Goal: Task Accomplishment & Management: Complete application form

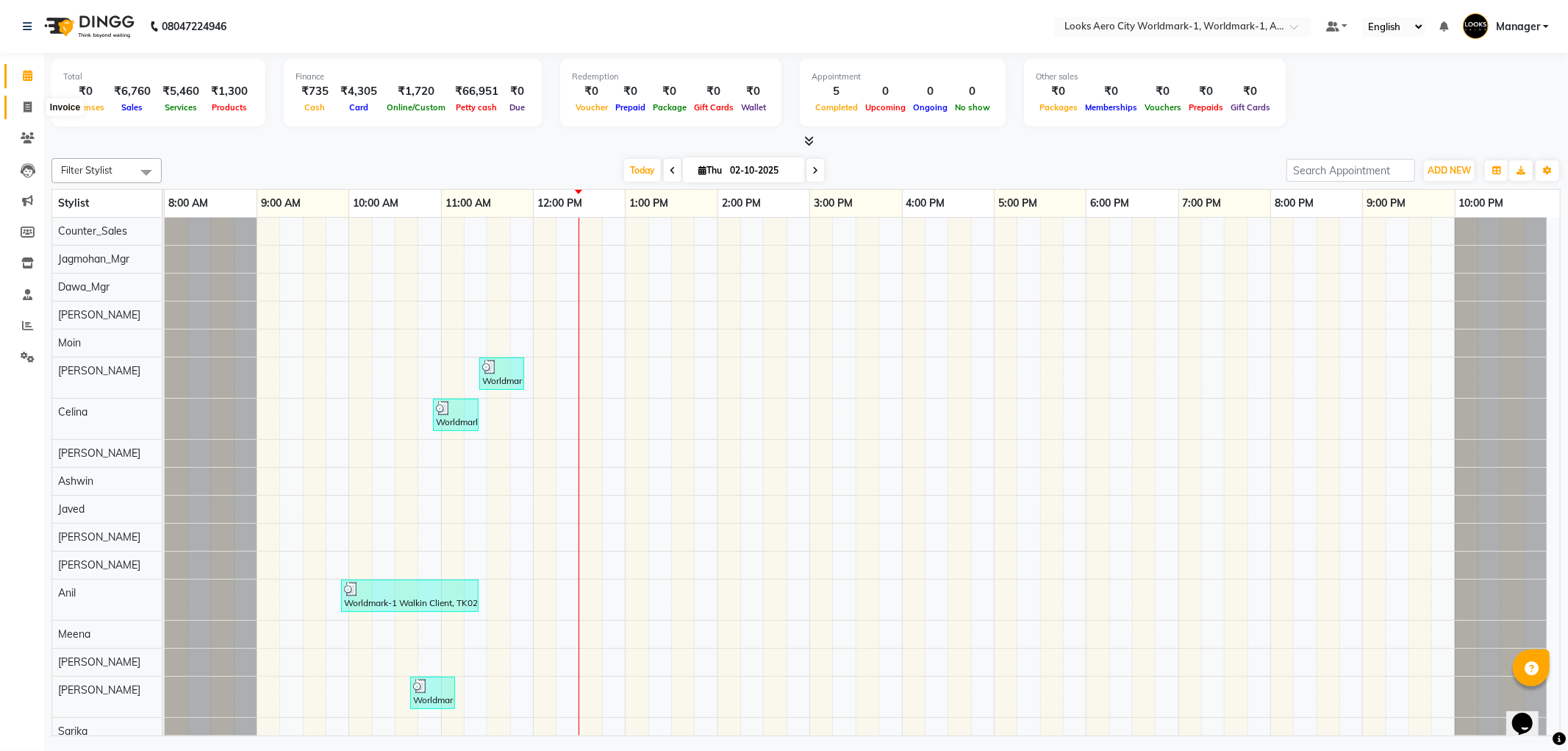
click at [30, 103] on icon at bounding box center [28, 107] width 8 height 11
select select "service"
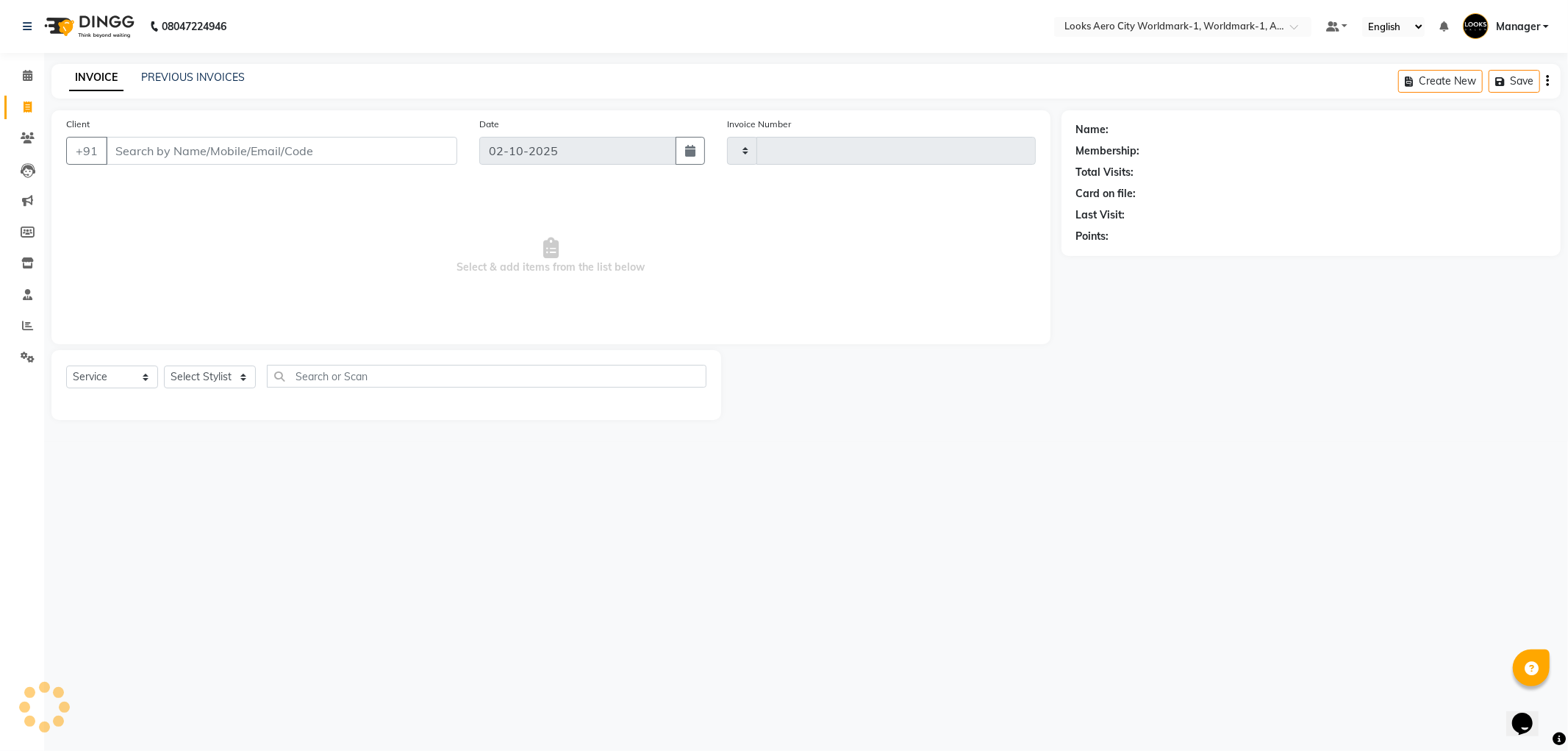
type input "8378"
select select "8573"
drag, startPoint x: 320, startPoint y: 156, endPoint x: 393, endPoint y: 6, distance: 166.8
click at [320, 154] on input "Client" at bounding box center [281, 150] width 352 height 28
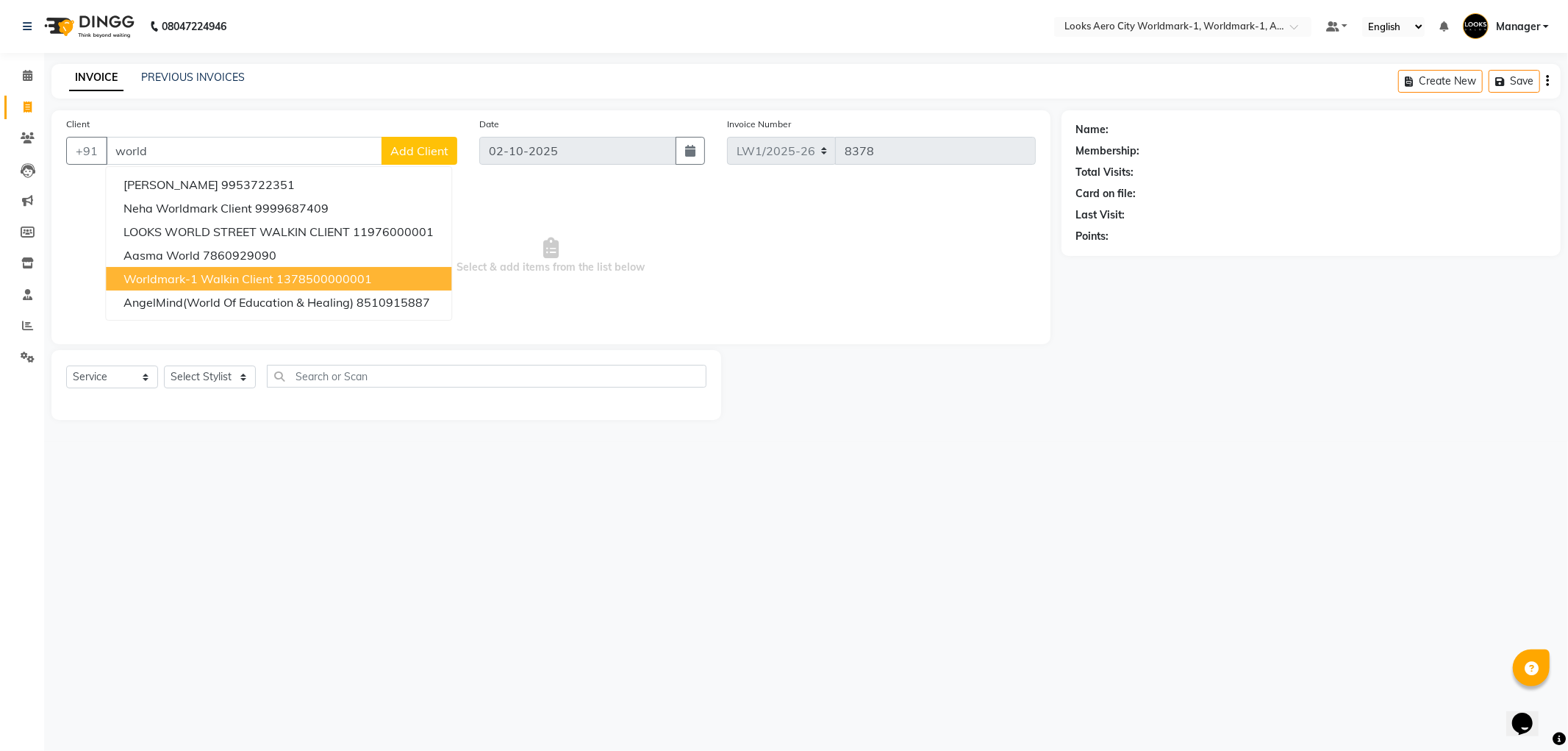
click at [203, 281] on span "Worldmark-1 Walkin Client" at bounding box center [198, 278] width 150 height 14
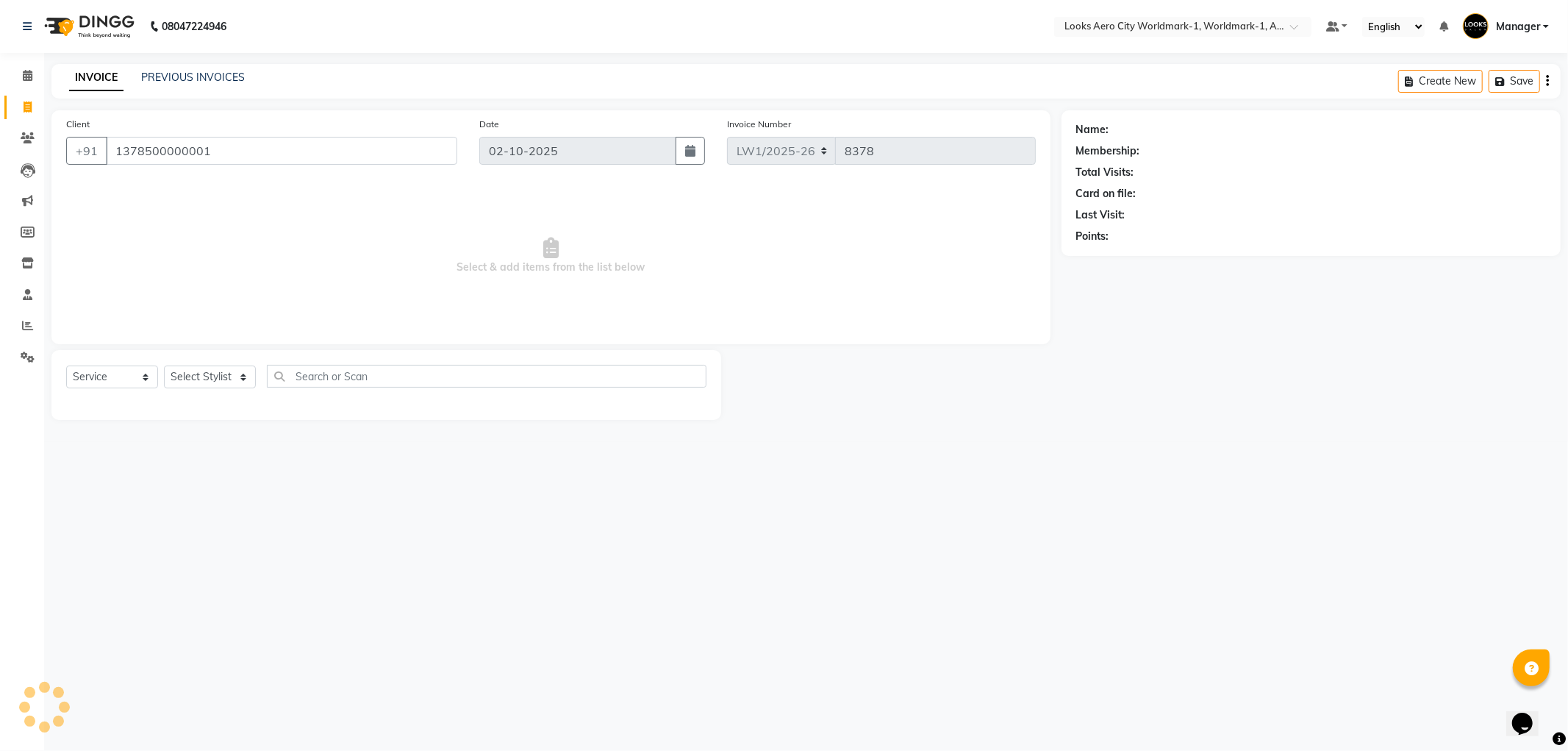
type input "1378500000001"
drag, startPoint x: 238, startPoint y: 380, endPoint x: 247, endPoint y: 368, distance: 15.0
click at [238, 380] on select "Select Stylist [PERSON_NAME] [PERSON_NAME] [PERSON_NAME] [PERSON_NAME] Counter_…" at bounding box center [210, 376] width 91 height 23
select select "1: Object"
select select "84537"
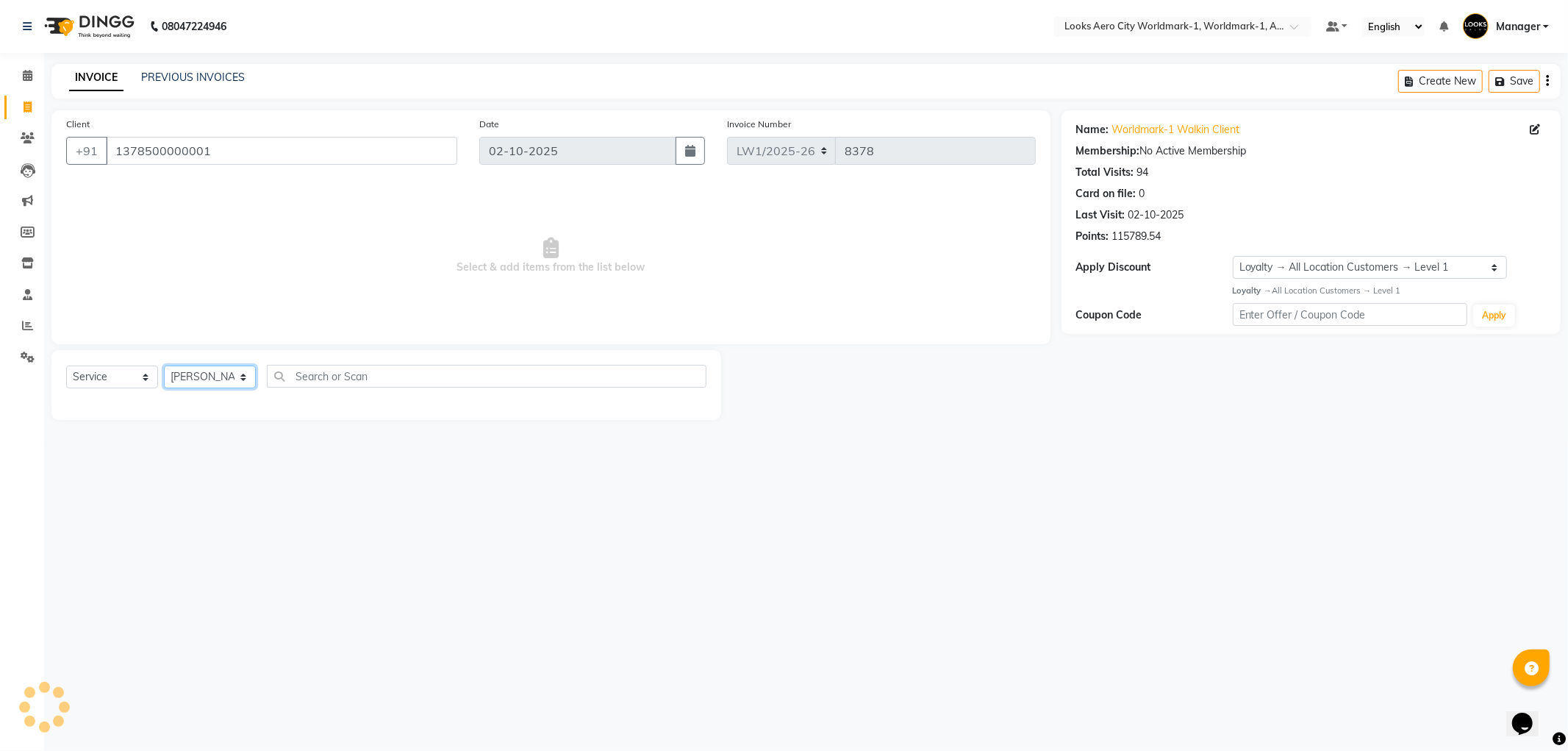
click at [164, 366] on select "Select Stylist [PERSON_NAME] [PERSON_NAME] [PERSON_NAME] [PERSON_NAME] Counter_…" at bounding box center [210, 376] width 91 height 23
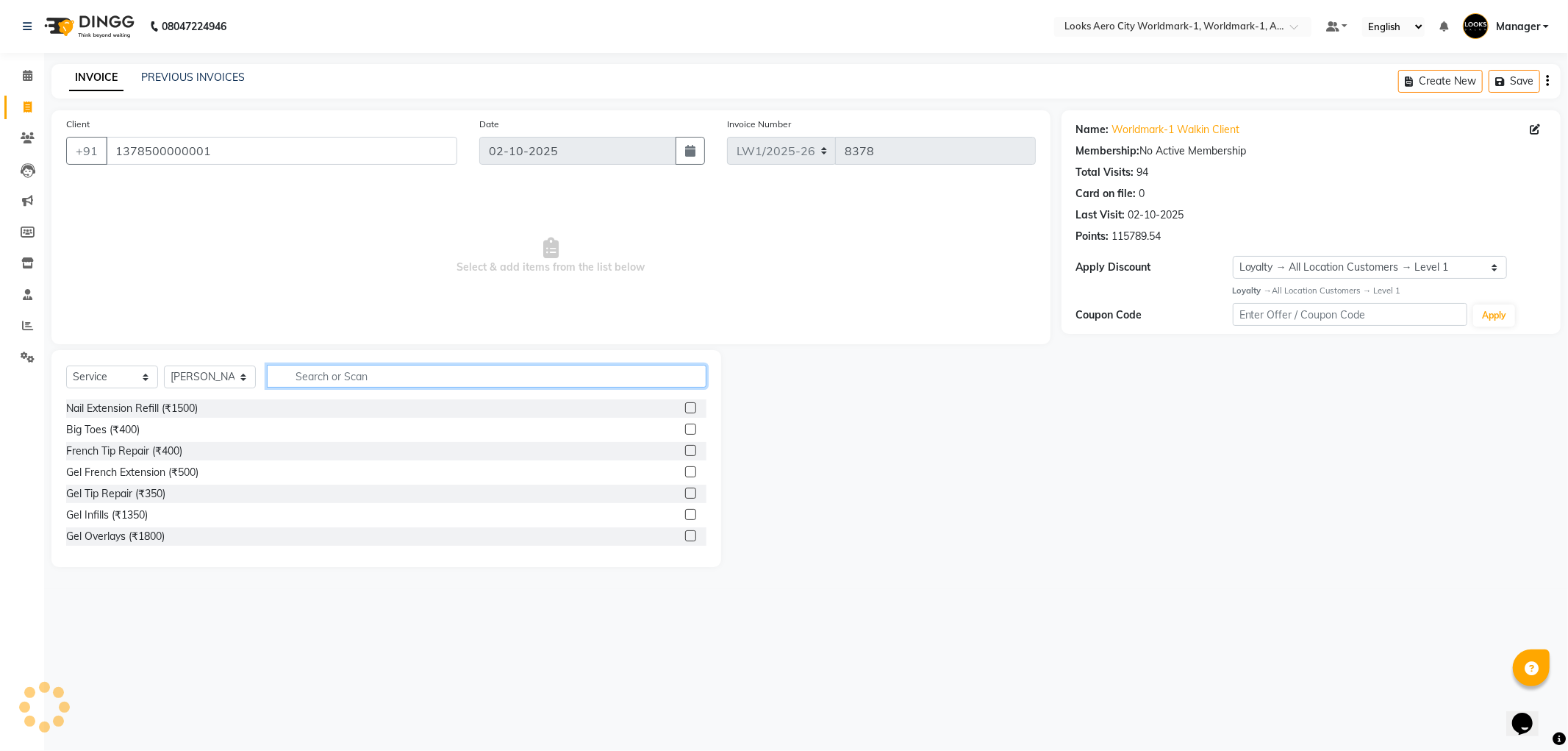
click at [350, 386] on input "text" at bounding box center [486, 376] width 440 height 23
type input "cut"
drag, startPoint x: 681, startPoint y: 538, endPoint x: 670, endPoint y: 526, distance: 16.3
click at [685, 538] on label at bounding box center [690, 536] width 11 height 11
click at [685, 538] on input "checkbox" at bounding box center [690, 536] width 9 height 9
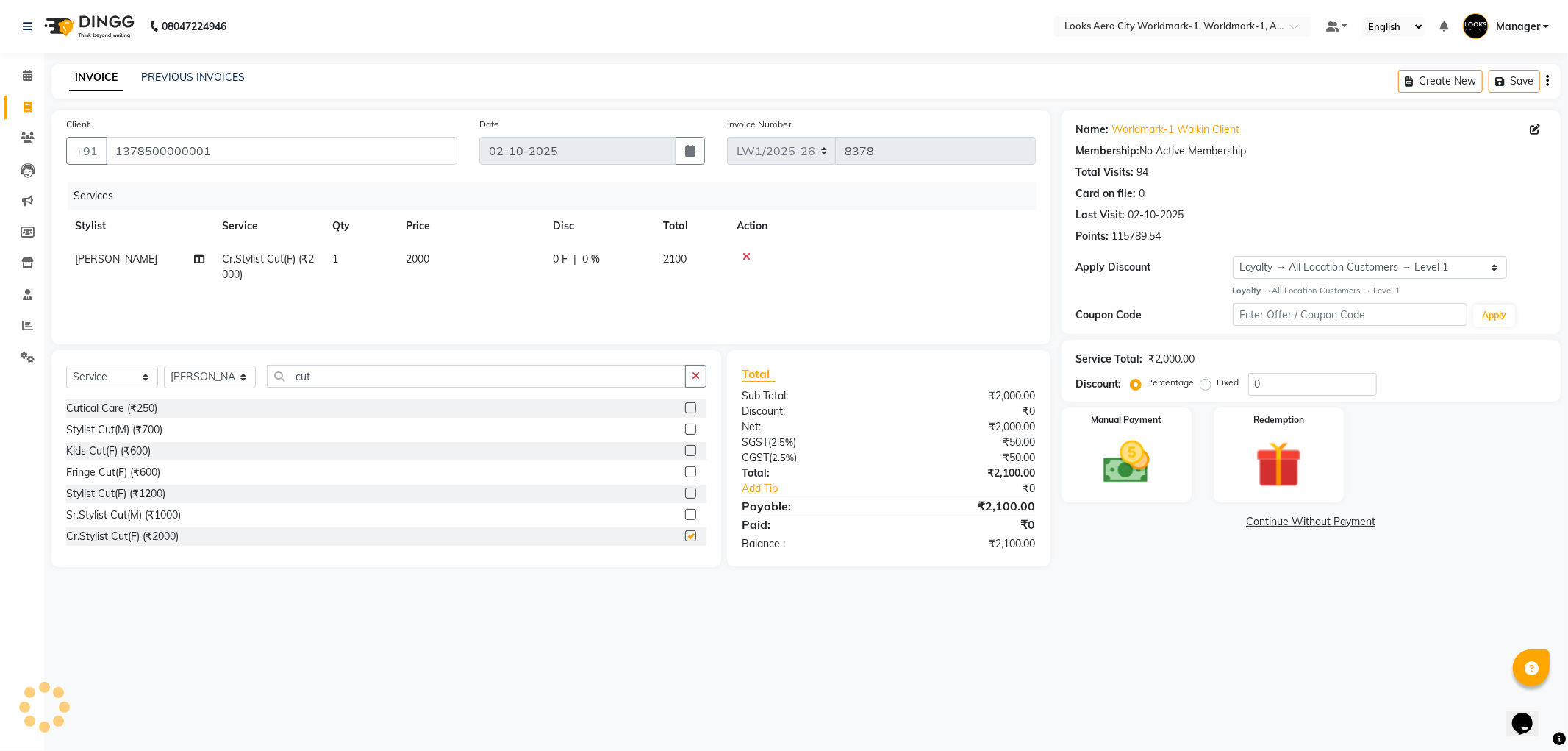
checkbox input "false"
click at [482, 280] on td "2000" at bounding box center [471, 266] width 147 height 48
select select "84537"
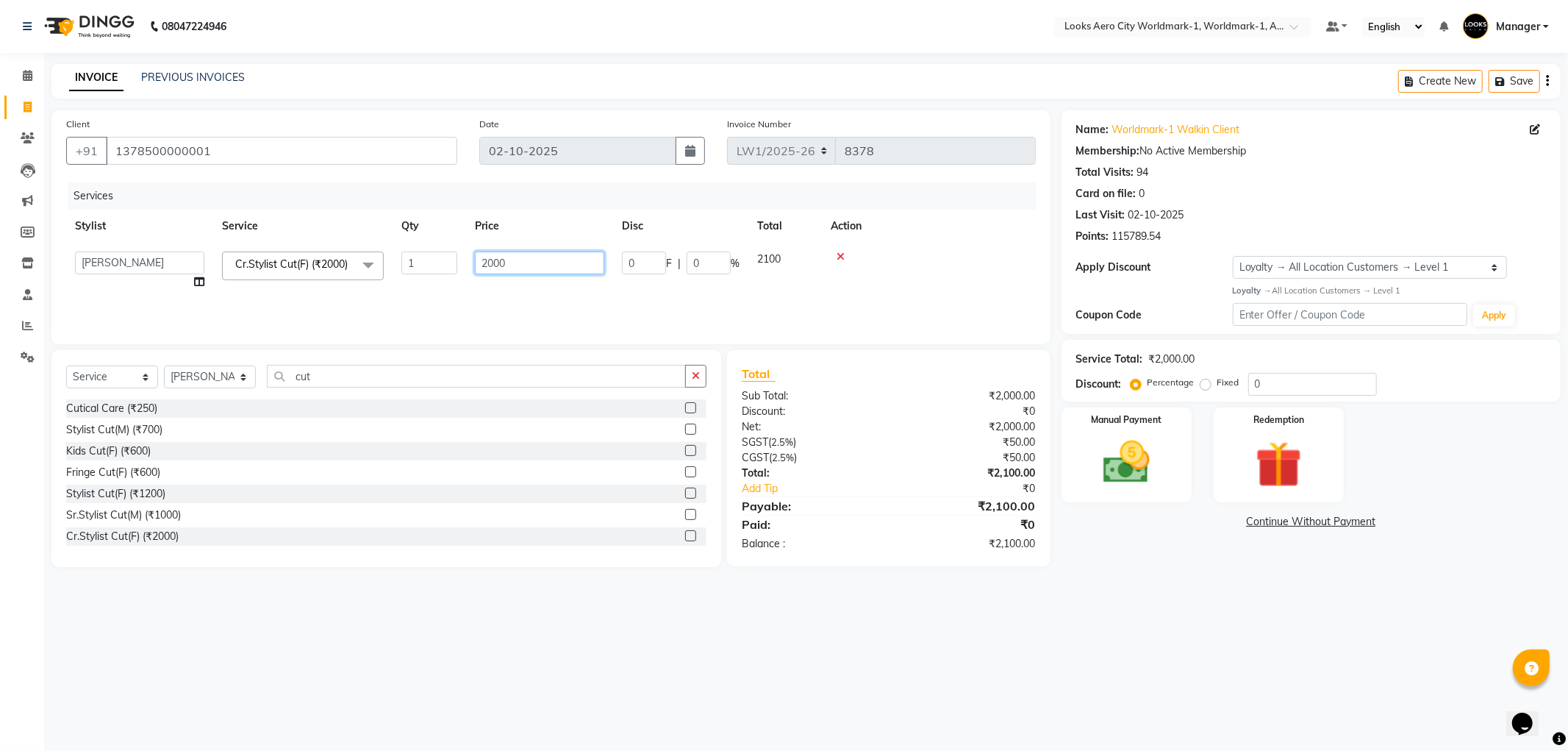
click at [537, 270] on input "2000" at bounding box center [540, 263] width 130 height 23
type input "2"
type input "1500"
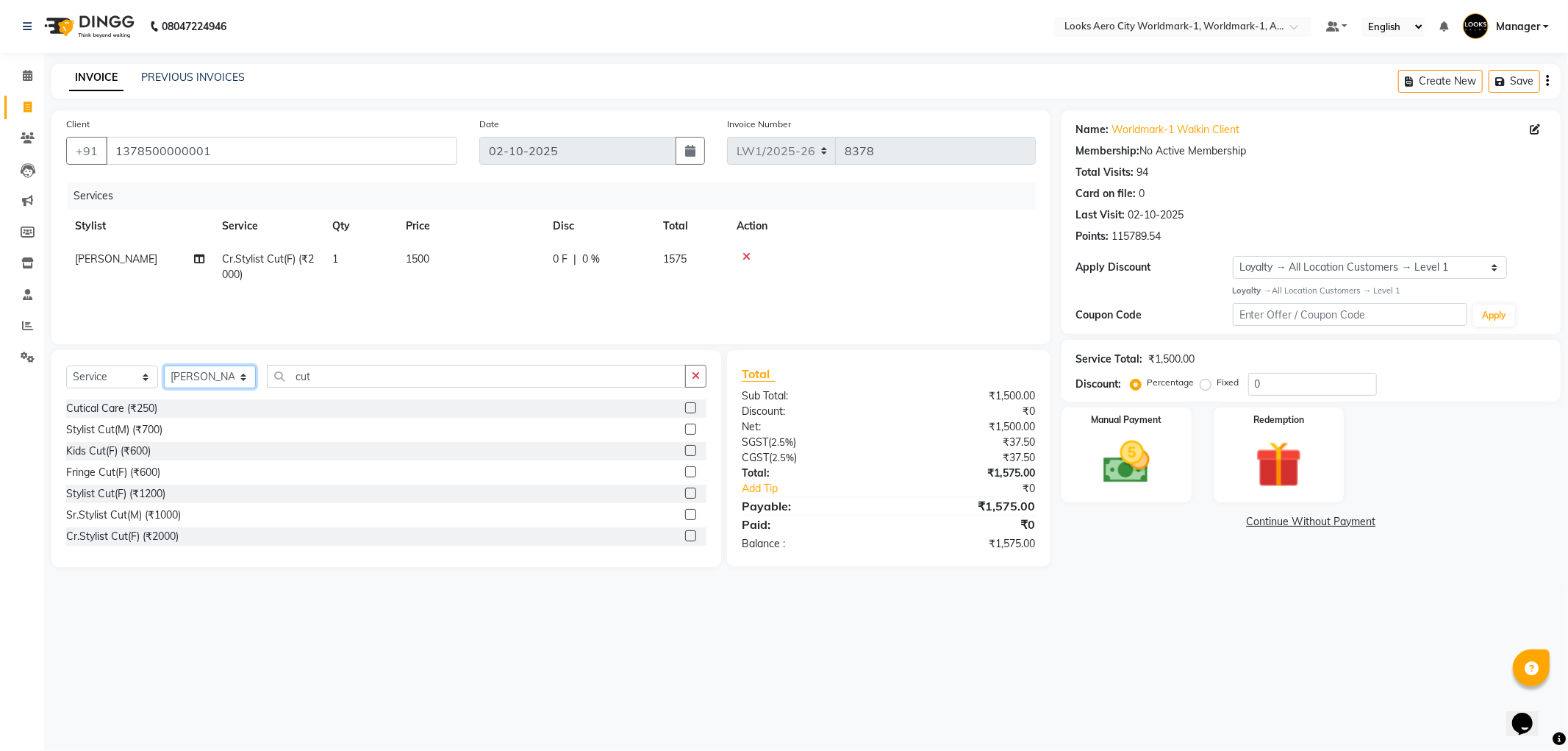
click at [244, 377] on select "Select Stylist [PERSON_NAME] [PERSON_NAME] [PERSON_NAME] [PERSON_NAME] Counter_…" at bounding box center [210, 376] width 91 height 23
select select "84547"
click at [164, 366] on select "Select Stylist [PERSON_NAME] [PERSON_NAME] [PERSON_NAME] [PERSON_NAME] Counter_…" at bounding box center [210, 376] width 91 height 23
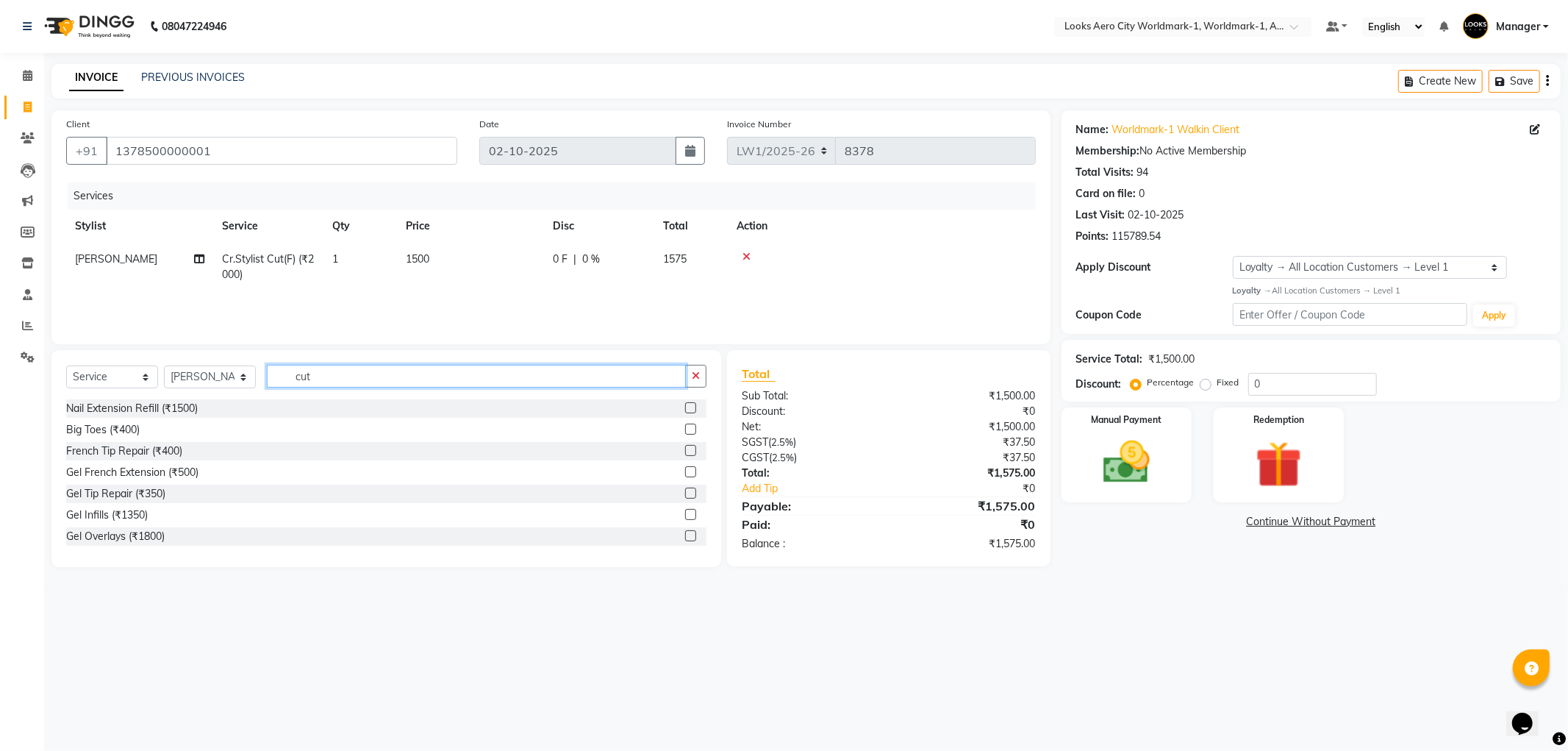
click at [326, 378] on input "cut" at bounding box center [476, 376] width 419 height 23
type input "c"
type input "eye"
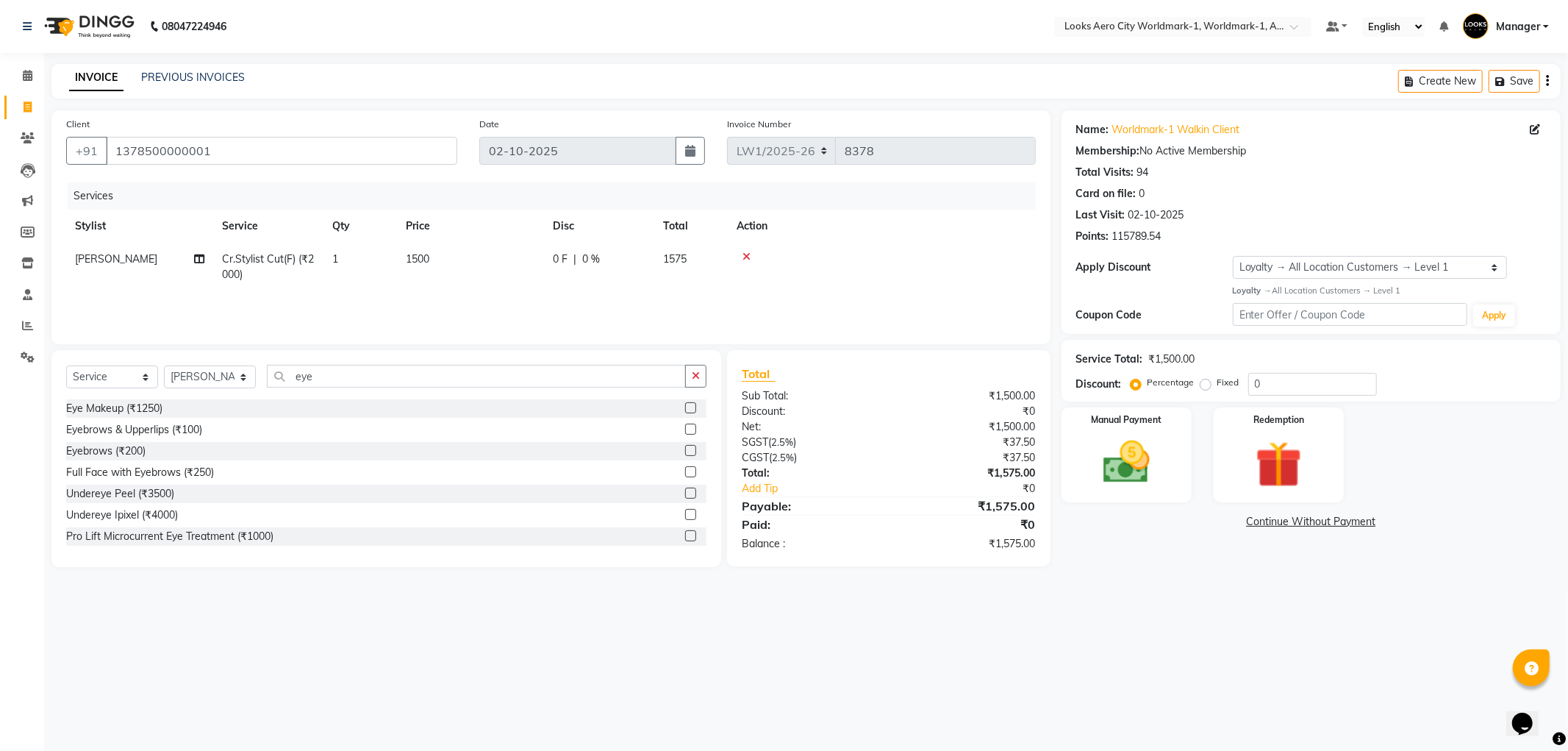
click at [685, 430] on label at bounding box center [690, 429] width 11 height 11
click at [685, 430] on input "checkbox" at bounding box center [690, 430] width 9 height 9
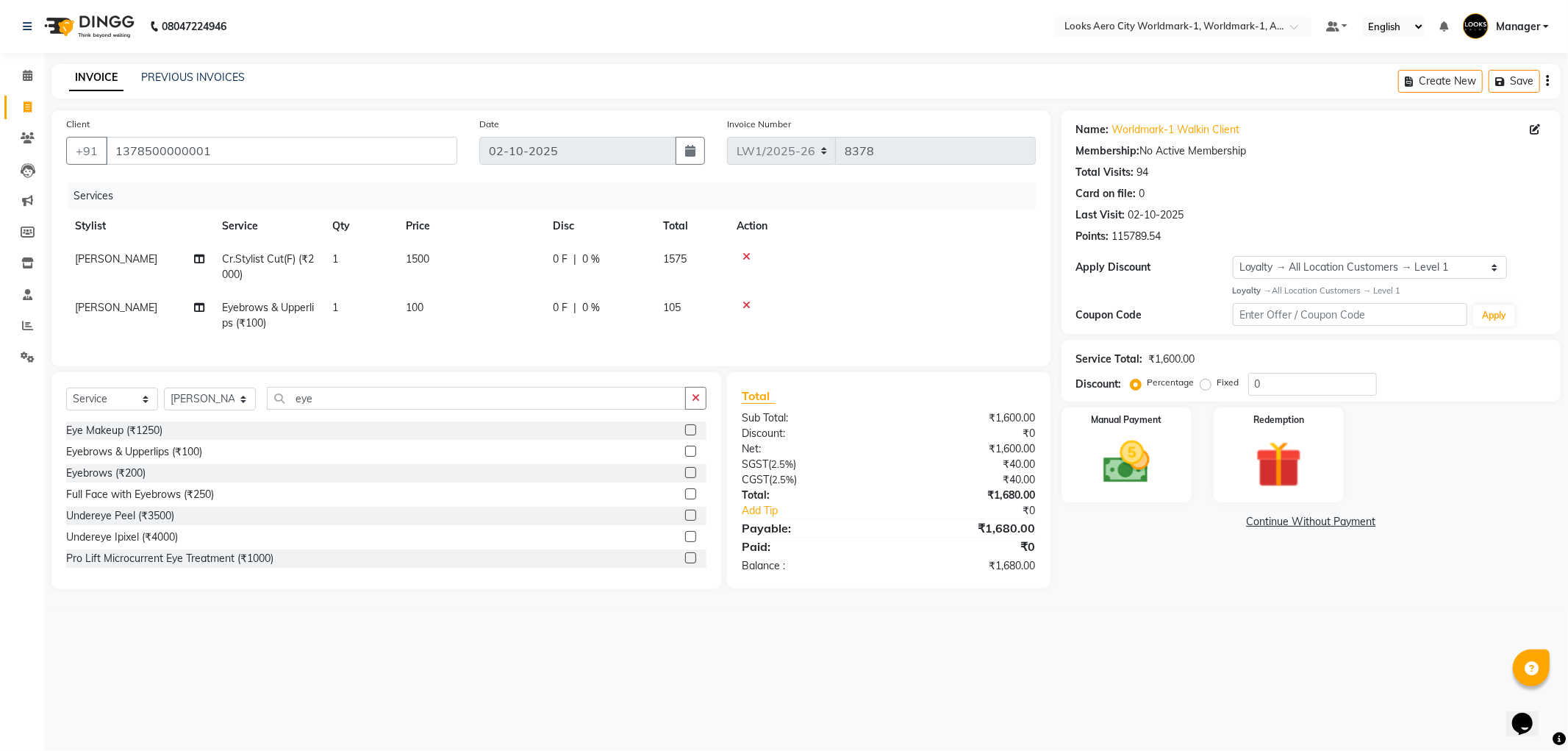
checkbox input "false"
click at [457, 317] on td "100" at bounding box center [471, 315] width 147 height 48
select select "84547"
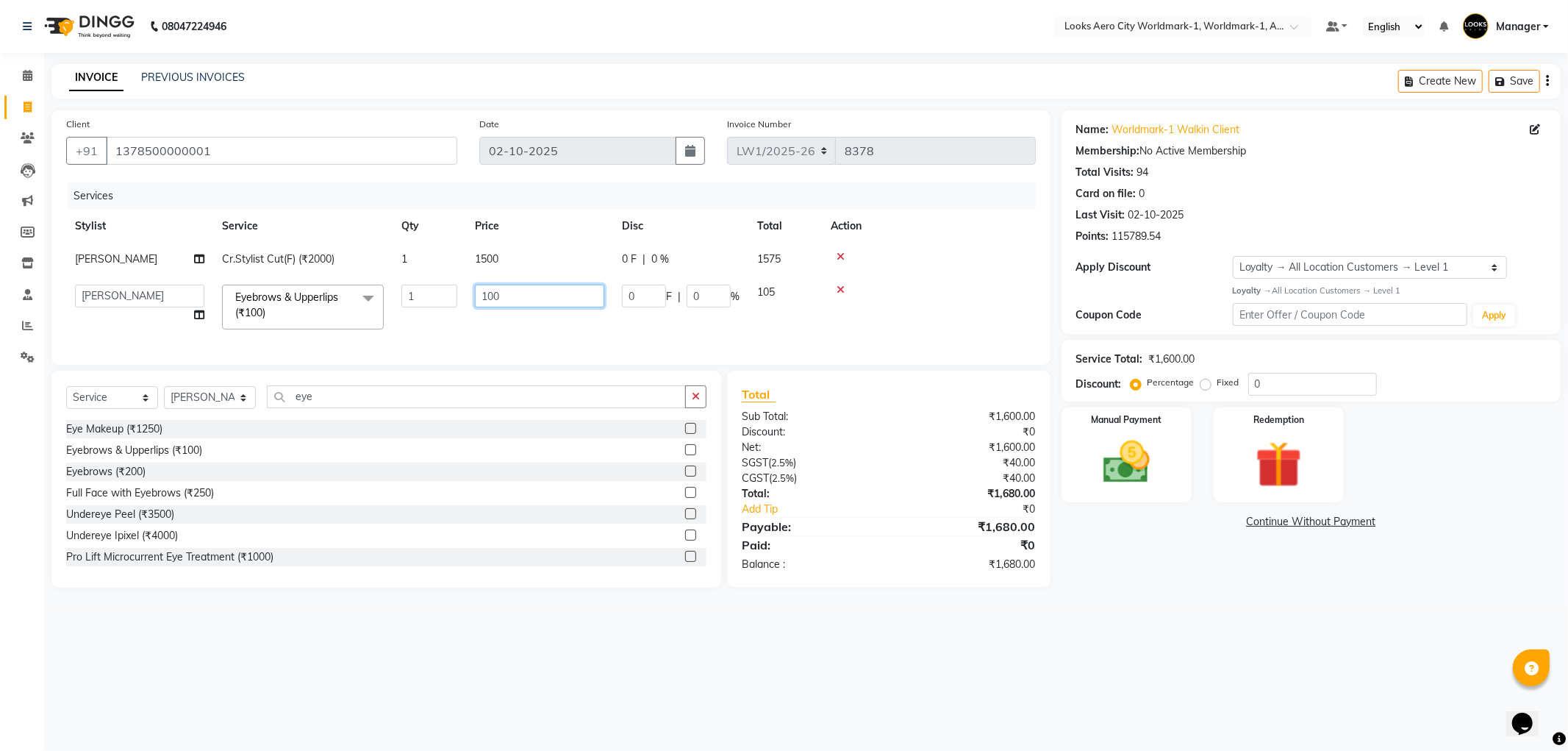
click at [561, 303] on input "100" at bounding box center [540, 296] width 130 height 23
type input "1"
type input "200"
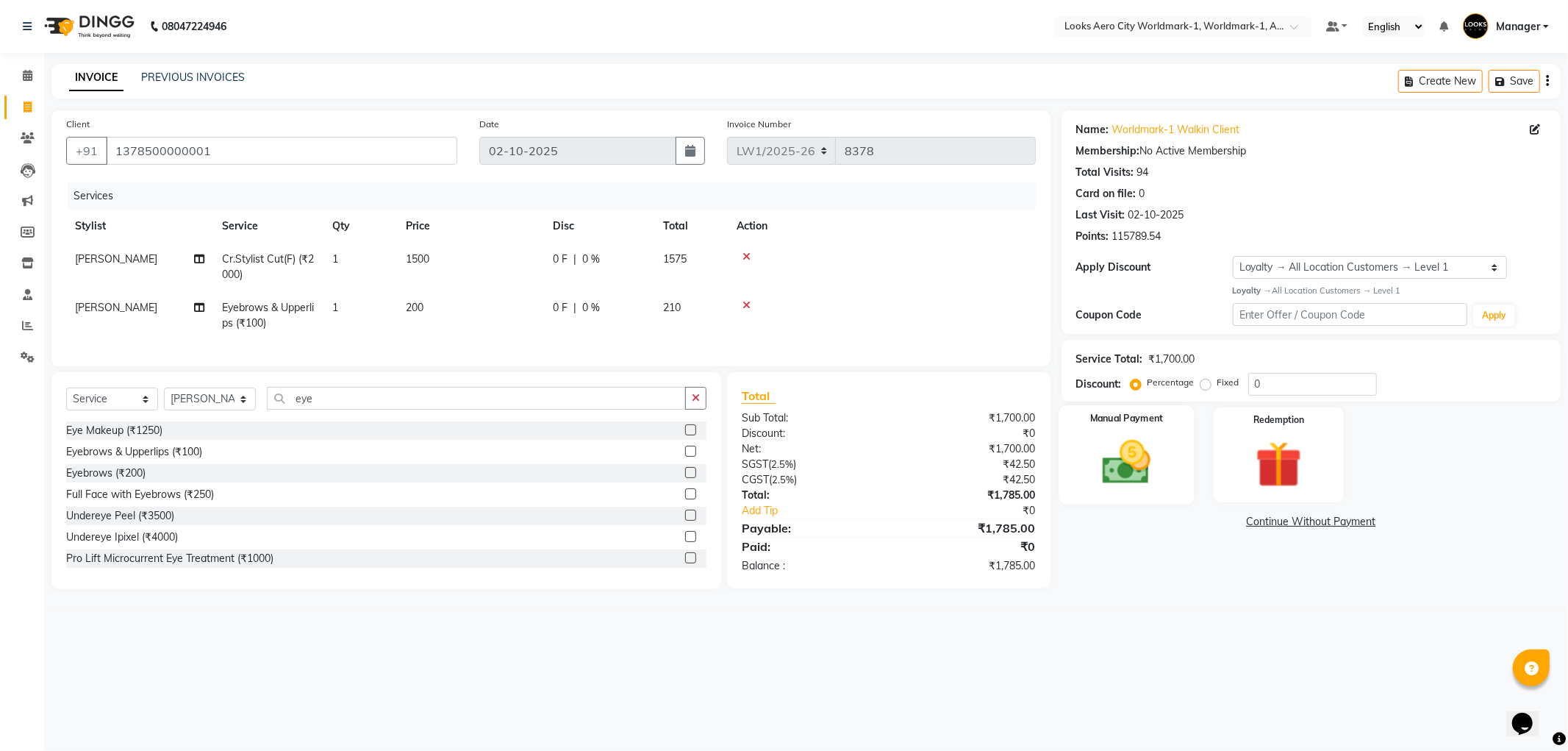
click at [1143, 487] on img at bounding box center [1127, 463] width 79 height 56
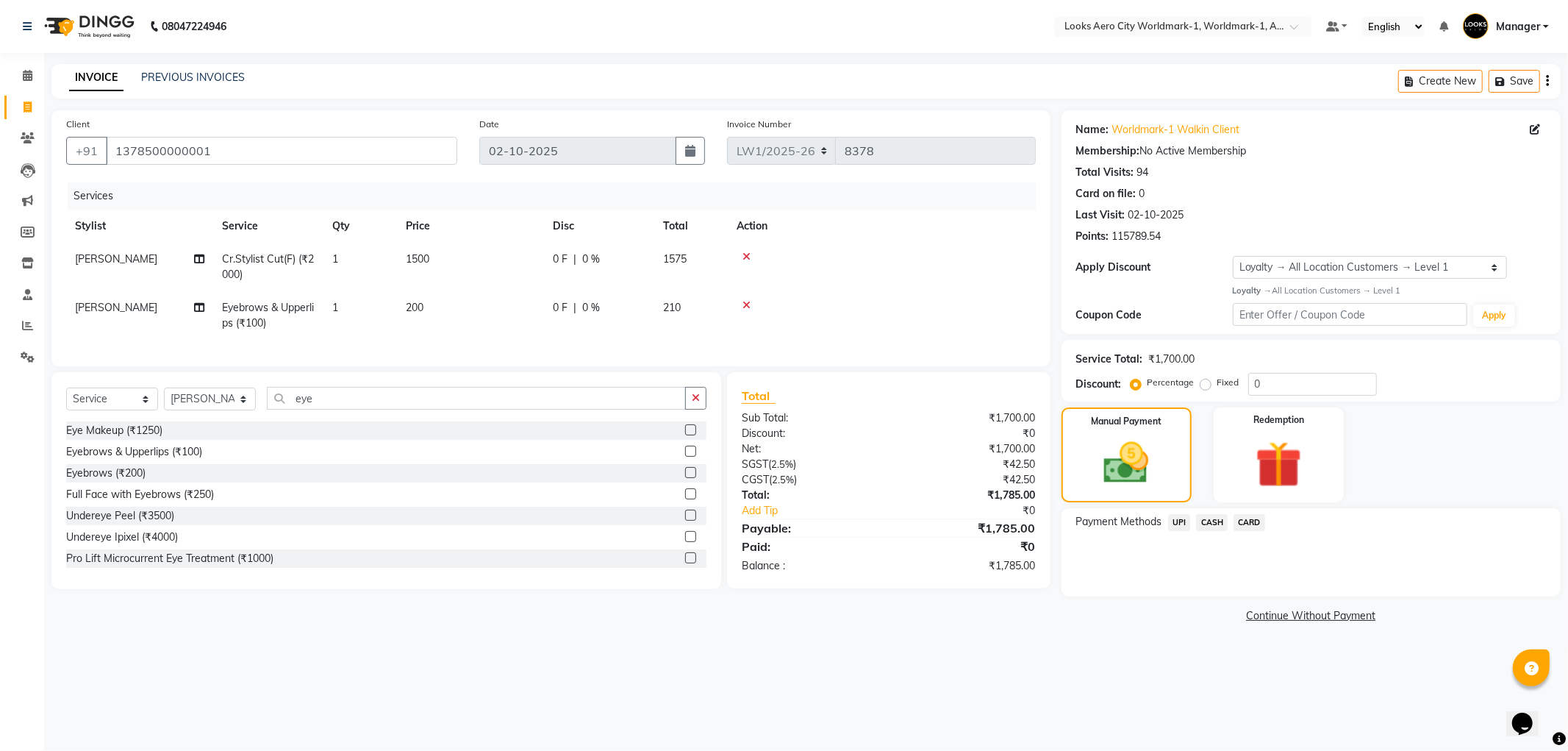
click at [1251, 519] on span "CARD" at bounding box center [1249, 523] width 31 height 17
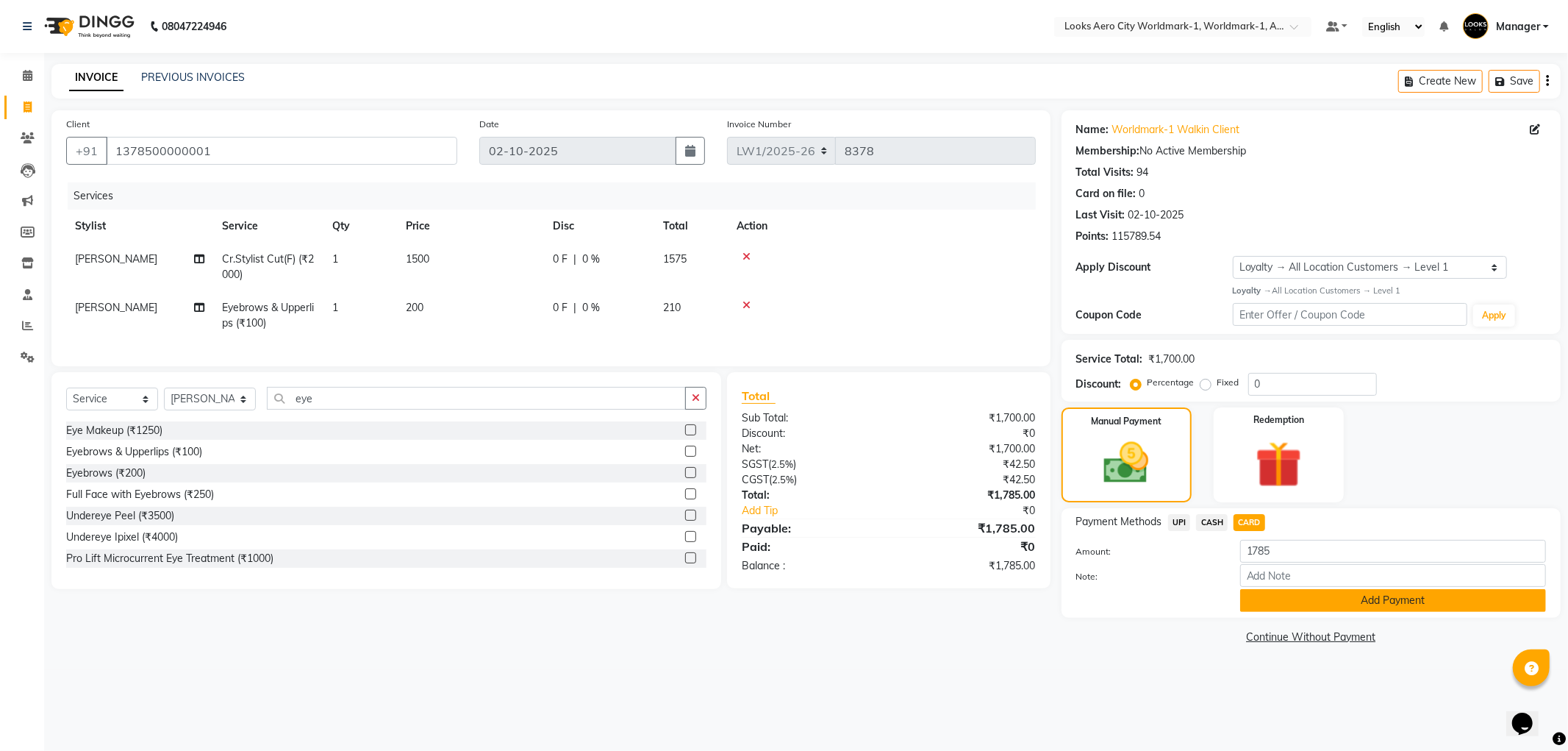
click at [1306, 604] on button "Add Payment" at bounding box center [1393, 600] width 306 height 23
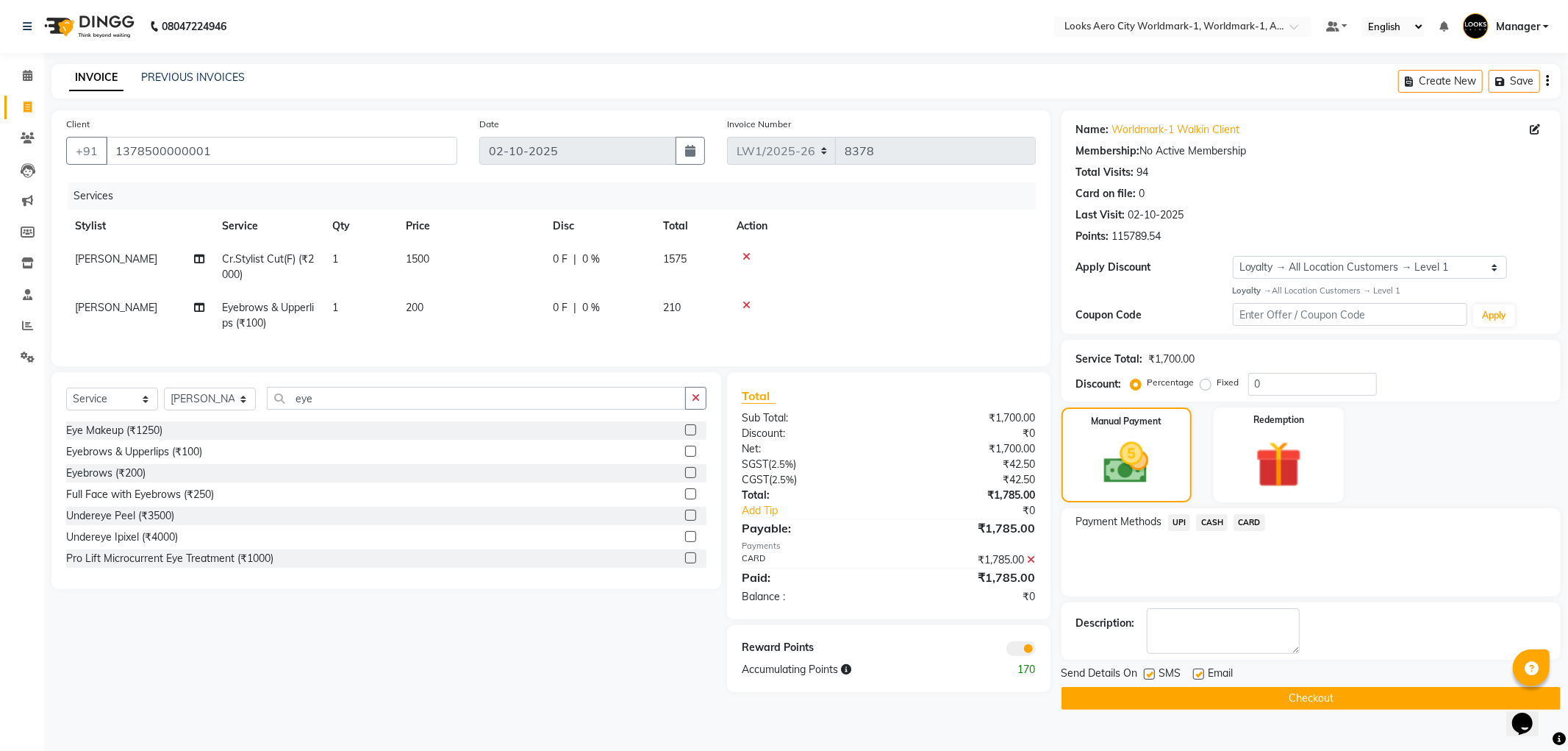
click at [1016, 656] on span at bounding box center [1021, 648] width 30 height 14
click at [1036, 651] on input "checkbox" at bounding box center [1036, 651] width 0 height 0
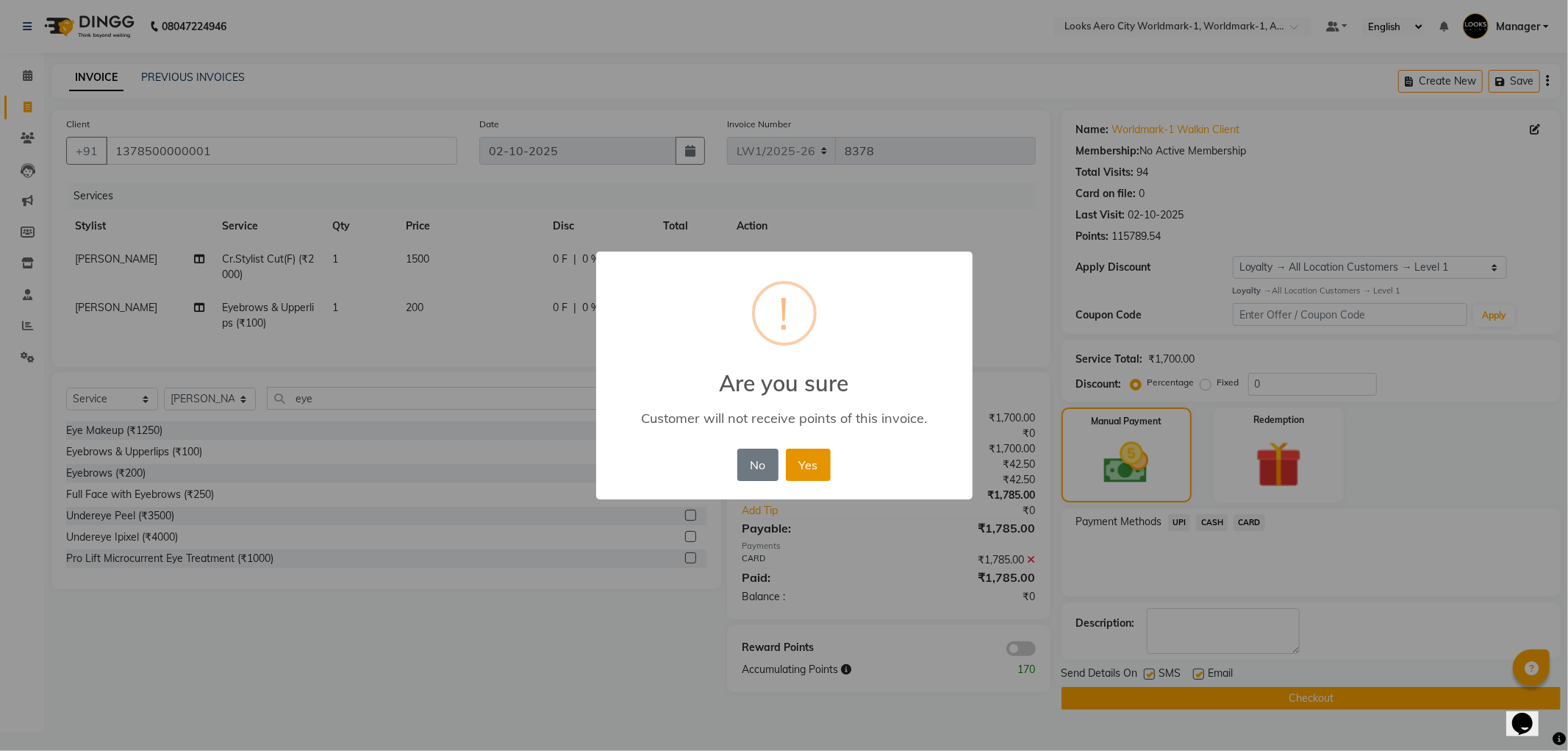
drag, startPoint x: 802, startPoint y: 454, endPoint x: 950, endPoint y: 541, distance: 171.7
click at [803, 454] on button "Yes" at bounding box center [808, 465] width 45 height 32
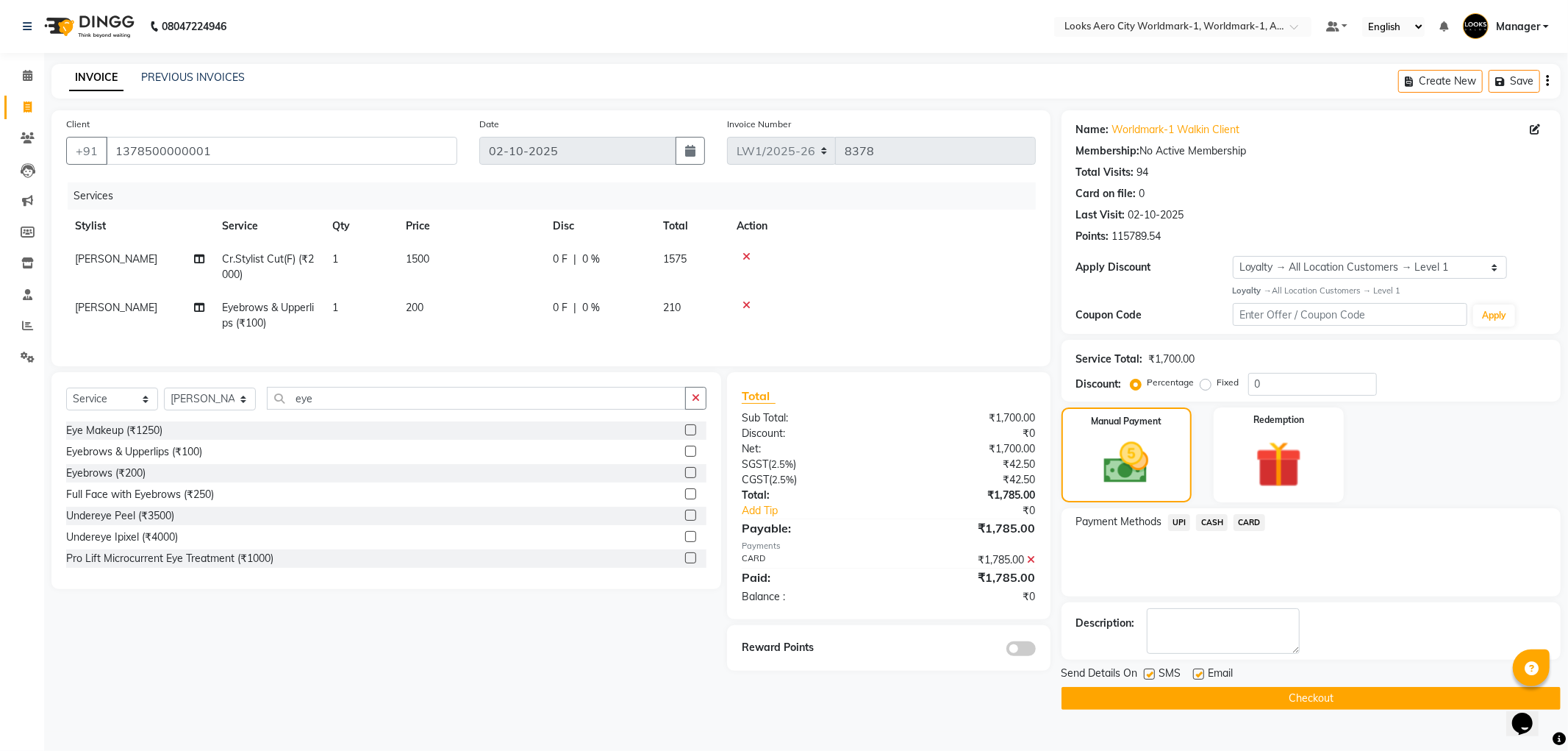
click at [1228, 703] on button "Checkout" at bounding box center [1310, 698] width 499 height 23
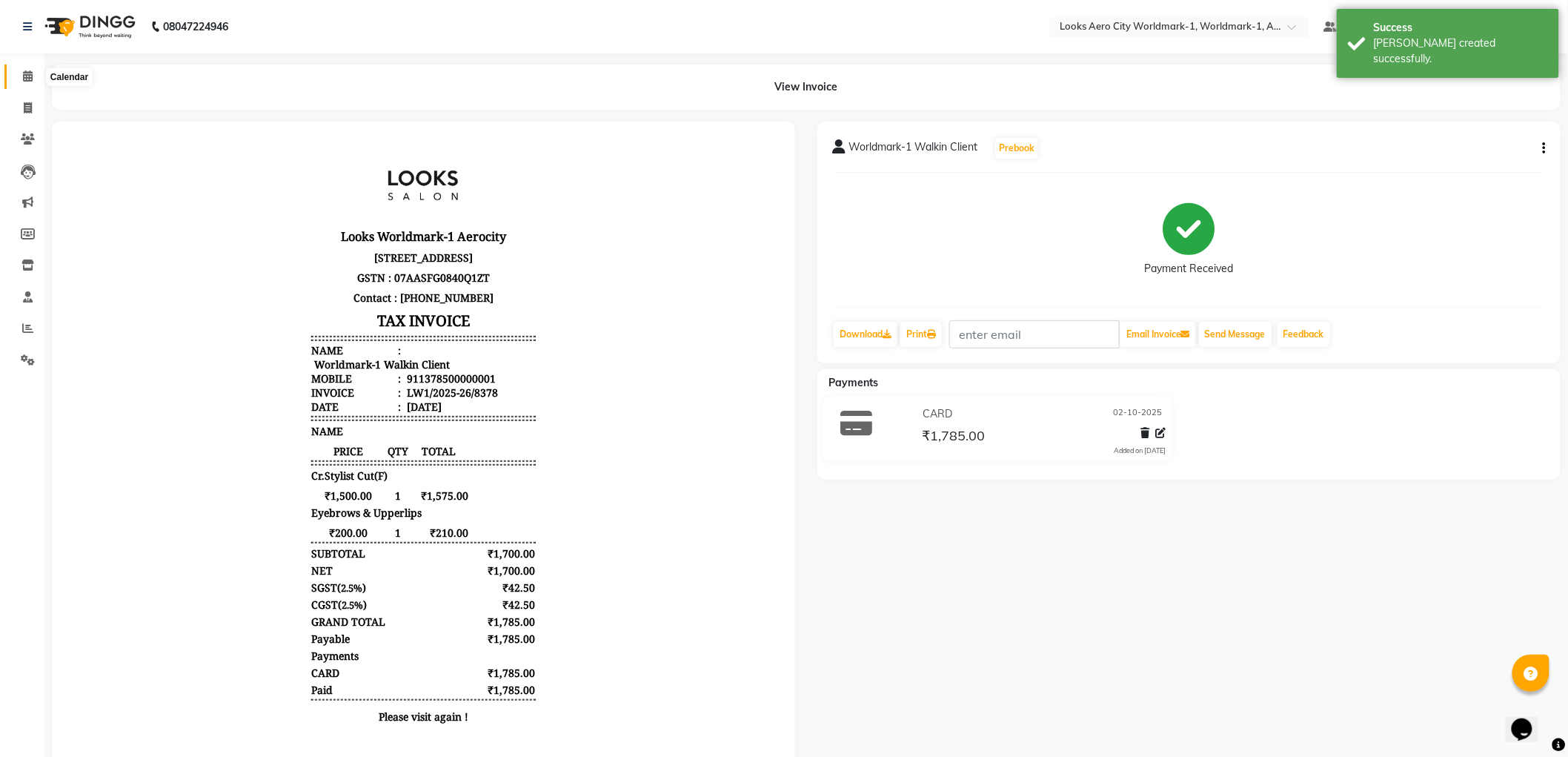
click at [23, 72] on icon at bounding box center [27, 75] width 9 height 11
